Goal: Information Seeking & Learning: Learn about a topic

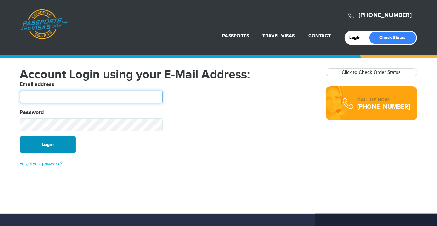
type input "********"
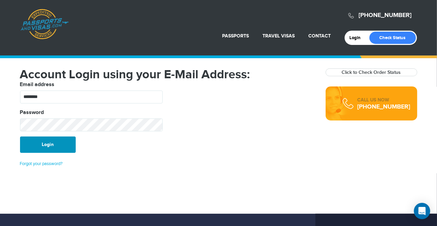
click at [57, 137] on button "Login" at bounding box center [48, 144] width 56 height 16
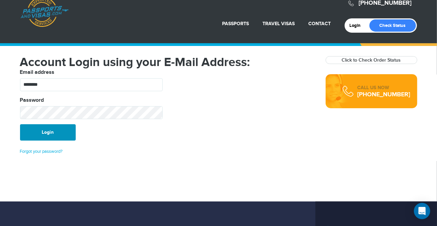
click at [54, 128] on button "Login" at bounding box center [48, 132] width 56 height 16
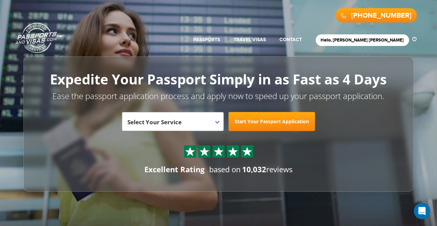
click at [42, 33] on link "Passports & [DOMAIN_NAME]" at bounding box center [39, 37] width 48 height 31
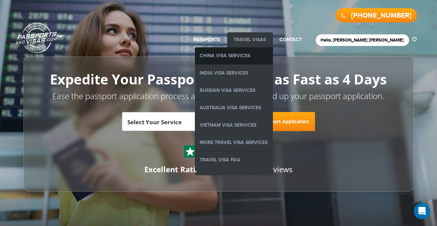
click at [271, 54] on link "China Visa Services" at bounding box center [234, 55] width 78 height 17
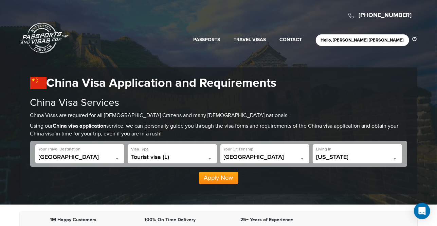
click at [37, 33] on link "Passports & [DOMAIN_NAME]" at bounding box center [44, 37] width 48 height 31
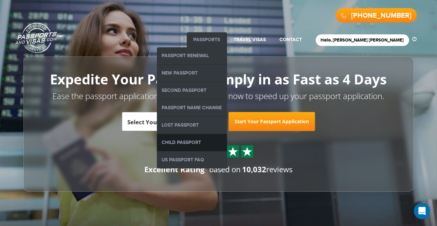
click at [221, 141] on link "Child Passport" at bounding box center [192, 142] width 70 height 17
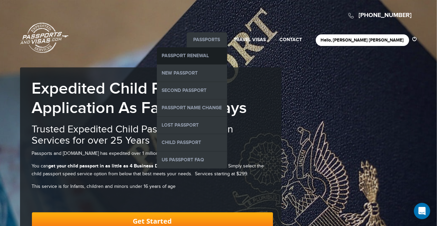
click at [227, 57] on link "Passport Renewal" at bounding box center [192, 55] width 70 height 17
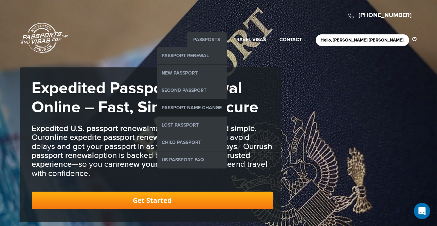
click at [222, 109] on link "Passport Name Change" at bounding box center [192, 107] width 70 height 17
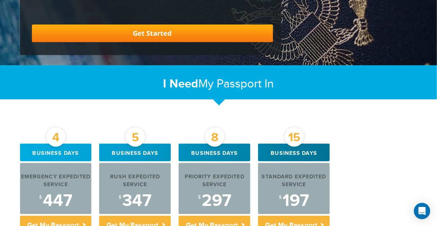
scroll to position [222, 0]
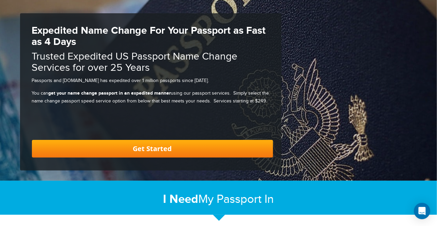
scroll to position [37, 0]
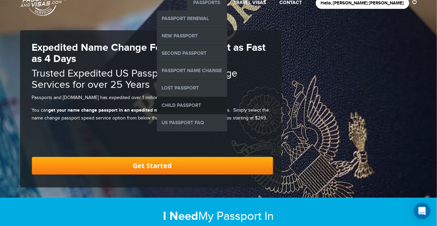
click at [220, 101] on link "Child Passport" at bounding box center [192, 105] width 70 height 17
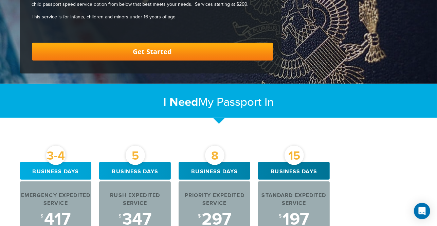
scroll to position [198, 0]
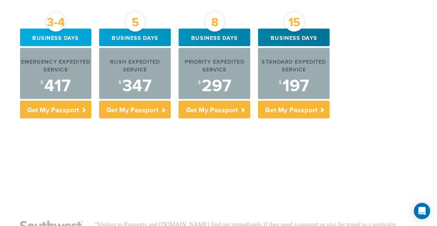
scroll to position [0, 0]
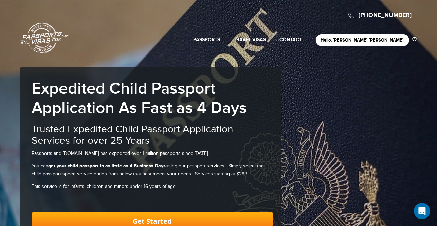
click at [42, 39] on link "Passports & [DOMAIN_NAME]" at bounding box center [44, 37] width 48 height 31
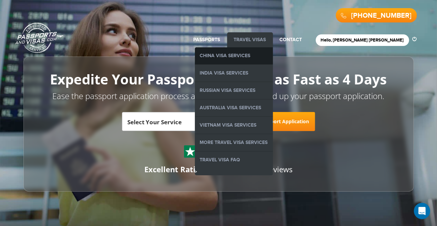
click at [266, 60] on link "China Visa Services" at bounding box center [234, 55] width 78 height 17
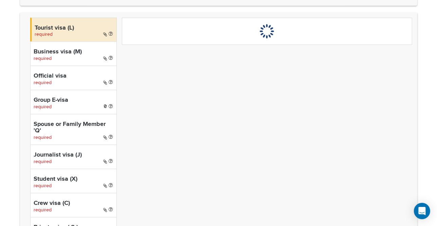
scroll to position [223, 0]
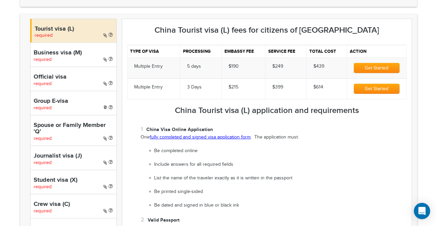
click at [188, 140] on p "One fully completed and signed visa application form . The application must:" at bounding box center [274, 137] width 266 height 7
click at [187, 139] on link "fully completed and signed visa application form" at bounding box center [200, 136] width 101 height 5
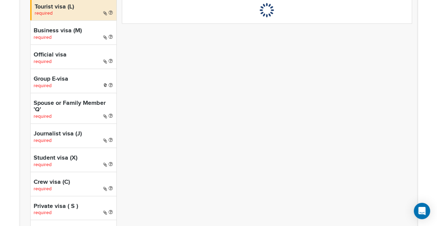
scroll to position [246, 0]
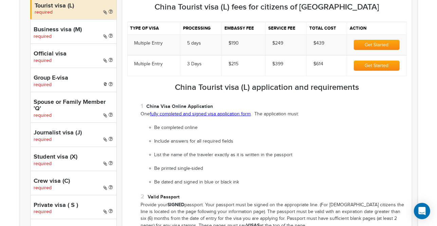
click at [175, 112] on link "fully completed and signed visa application form" at bounding box center [200, 113] width 101 height 5
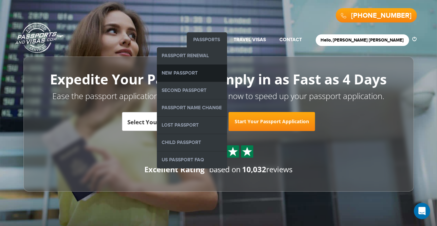
click at [217, 68] on link "New Passport" at bounding box center [192, 73] width 70 height 17
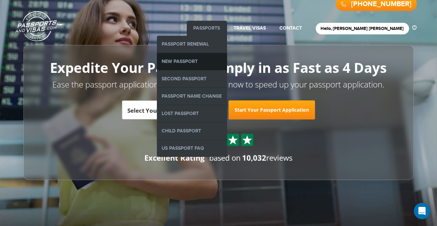
scroll to position [12, 0]
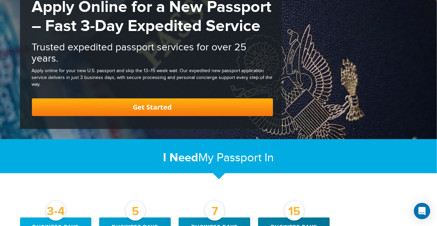
scroll to position [81, 0]
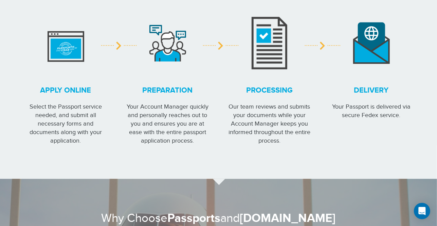
scroll to position [0, 0]
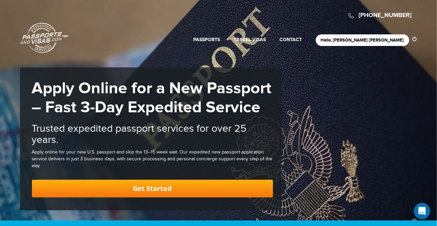
click at [166, 48] on header "800-860-8610 Passports & Visas.com Hello, Lourisha Nottage Passports Passport R…" at bounding box center [218, 25] width 437 height 50
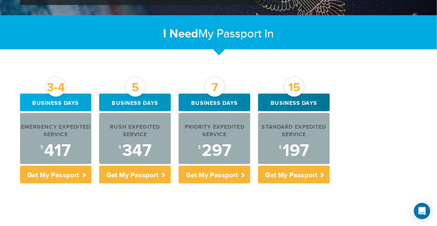
scroll to position [210, 0]
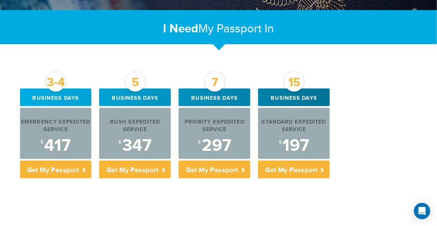
click at [137, 189] on div "3-4 Business days Emergency Expedited Service $ 417 Get My Passport 5 Business …" at bounding box center [219, 210] width 408 height 245
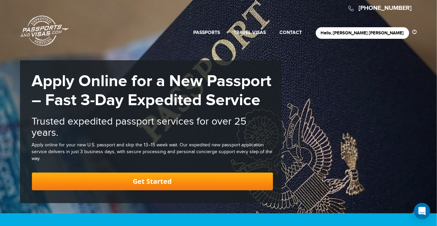
scroll to position [0, 0]
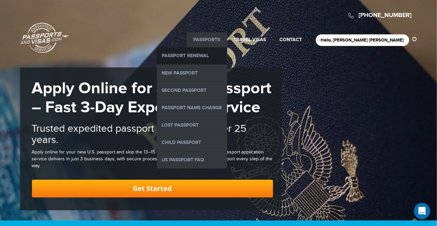
click at [227, 53] on link "Passport Renewal" at bounding box center [192, 55] width 70 height 17
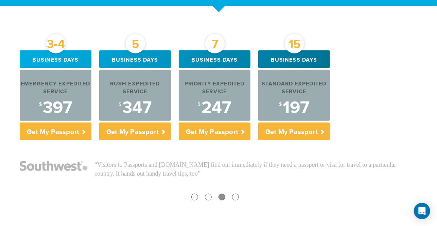
scroll to position [256, 0]
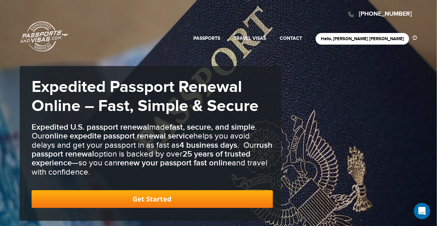
scroll to position [0, 0]
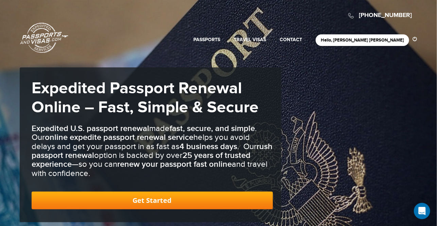
click at [34, 35] on link "Passports & [DOMAIN_NAME]" at bounding box center [44, 37] width 48 height 31
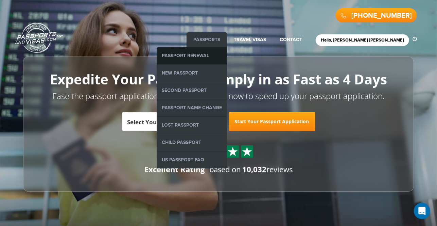
click at [227, 61] on link "Passport Renewal" at bounding box center [192, 55] width 70 height 17
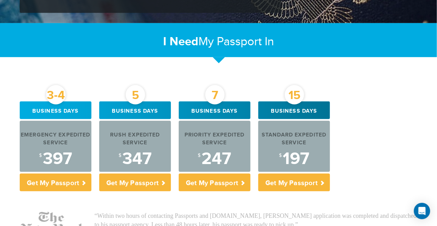
scroll to position [197, 0]
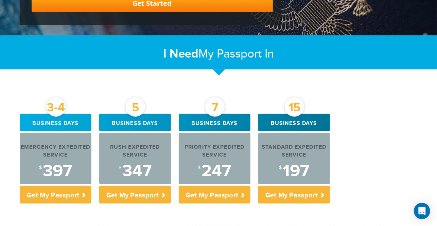
click at [61, 66] on div "I Need My Passport In Passport Renewal In" at bounding box center [219, 51] width 408 height 33
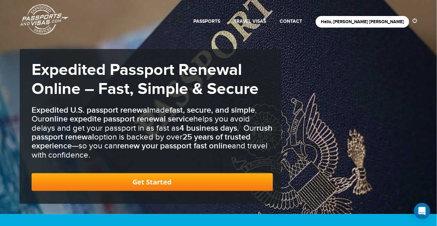
scroll to position [0, 0]
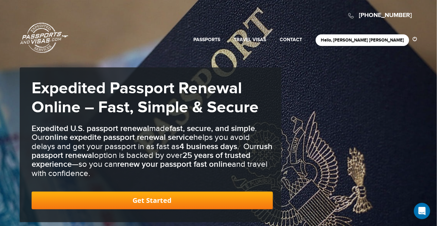
click at [42, 47] on link "Passports & [DOMAIN_NAME]" at bounding box center [44, 37] width 48 height 31
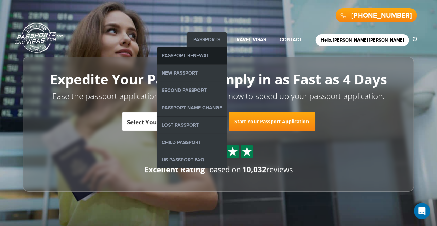
click at [227, 57] on link "Passport Renewal" at bounding box center [192, 55] width 70 height 17
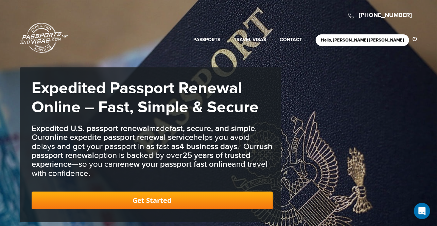
click at [35, 36] on link "Passports & [DOMAIN_NAME]" at bounding box center [44, 37] width 48 height 31
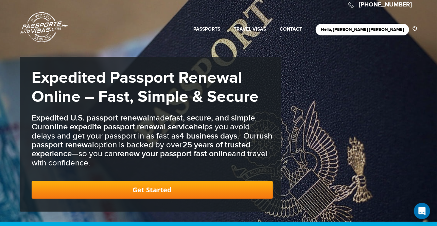
scroll to position [12, 0]
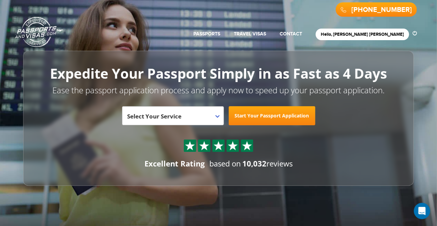
click at [180, 159] on div "Excellent Rating" at bounding box center [174, 163] width 60 height 11
click at [252, 163] on strong "10,032" at bounding box center [254, 163] width 24 height 10
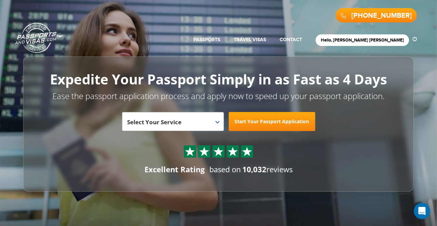
click at [234, 155] on img at bounding box center [233, 151] width 10 height 10
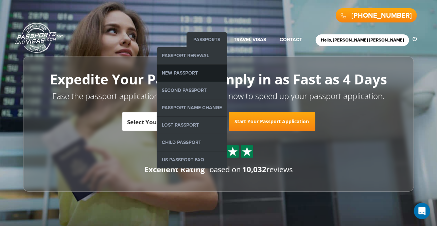
click at [214, 77] on link "New Passport" at bounding box center [192, 73] width 70 height 17
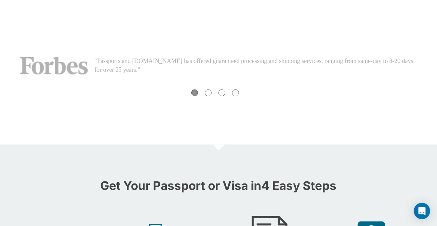
scroll to position [445, 0]
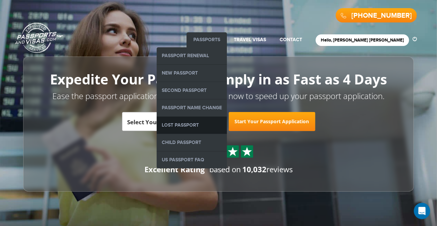
click at [220, 126] on link "Lost Passport" at bounding box center [192, 125] width 70 height 17
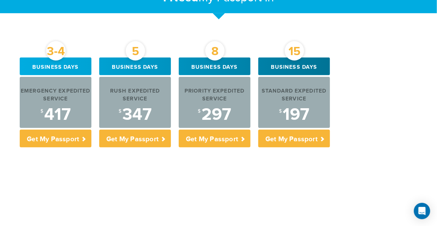
scroll to position [261, 0]
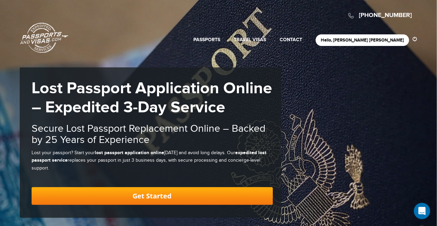
click at [47, 35] on link "Passports & [DOMAIN_NAME]" at bounding box center [44, 37] width 48 height 31
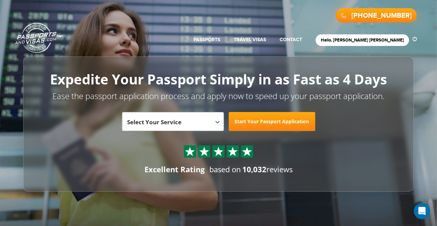
click at [40, 46] on link "Passports & [DOMAIN_NAME]" at bounding box center [39, 37] width 48 height 31
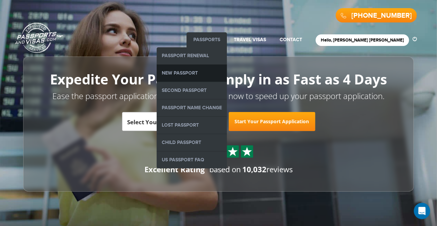
click at [227, 67] on link "New Passport" at bounding box center [192, 73] width 70 height 17
